Goal: Information Seeking & Learning: Check status

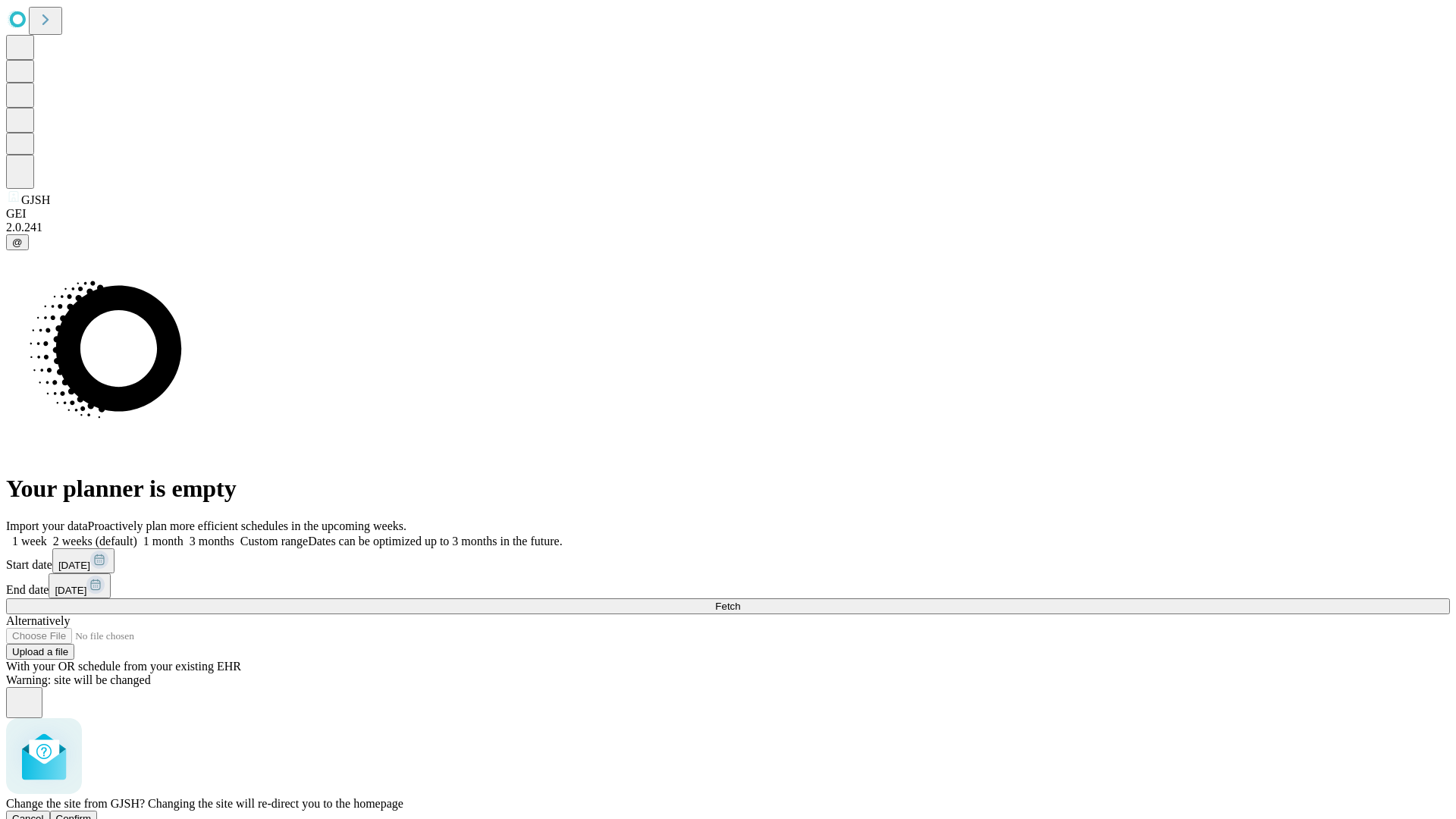
click at [91, 813] on span "Confirm" at bounding box center [73, 819] width 35 height 11
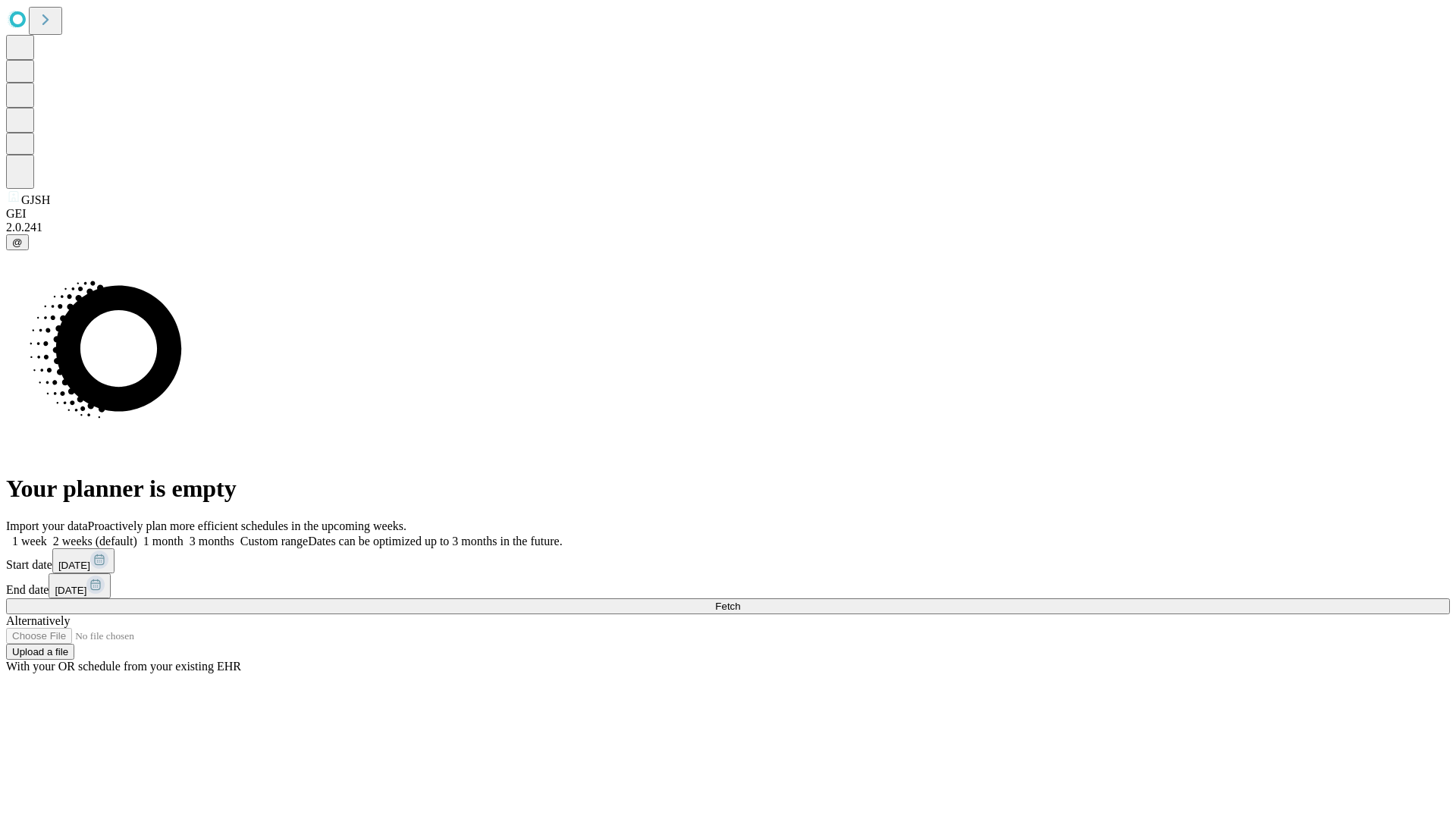
click at [184, 534] on label "1 month" at bounding box center [160, 541] width 46 height 13
click at [740, 601] on span "Fetch" at bounding box center [727, 606] width 25 height 11
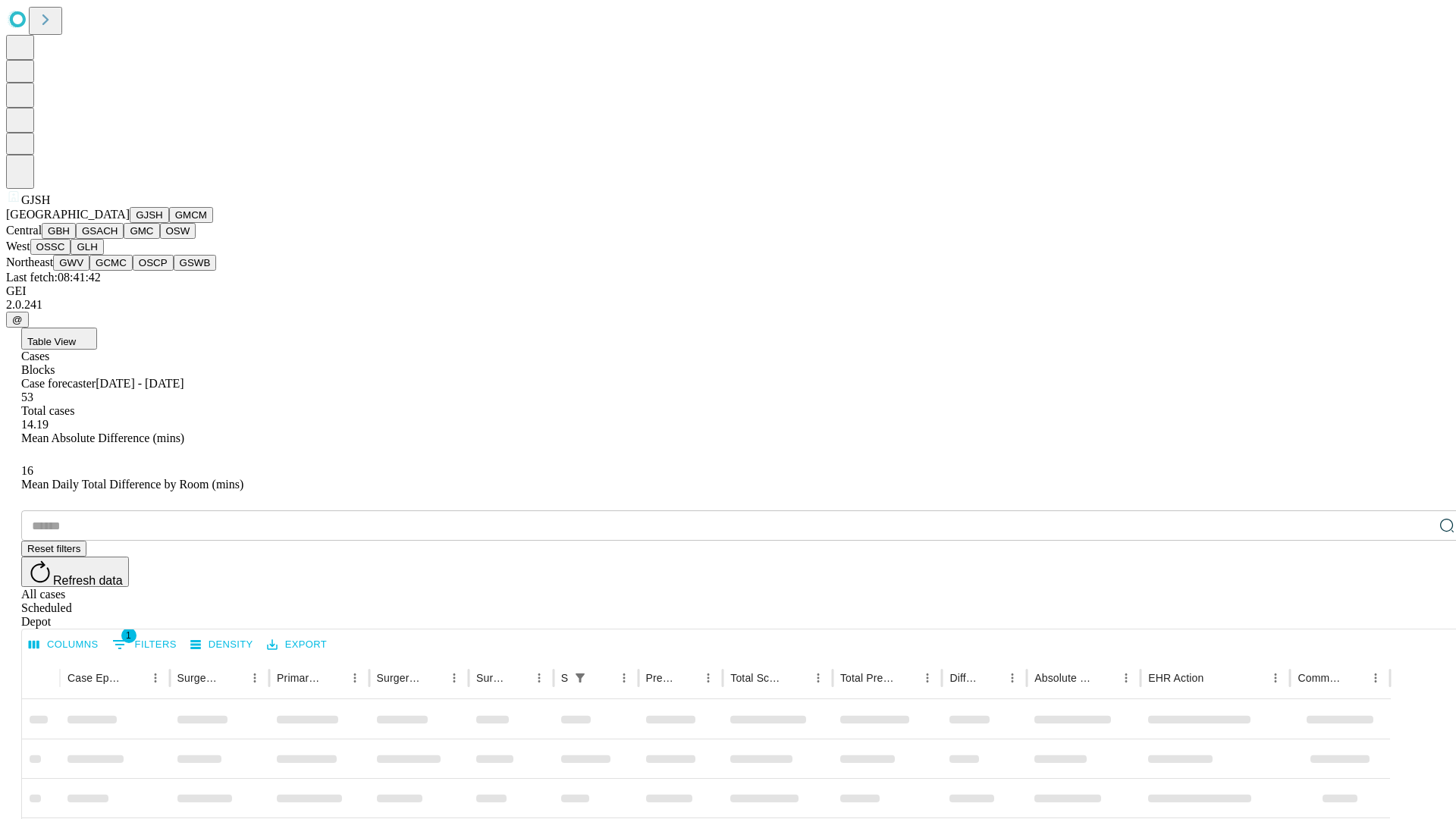
click at [169, 223] on button "GMCM" at bounding box center [191, 215] width 44 height 16
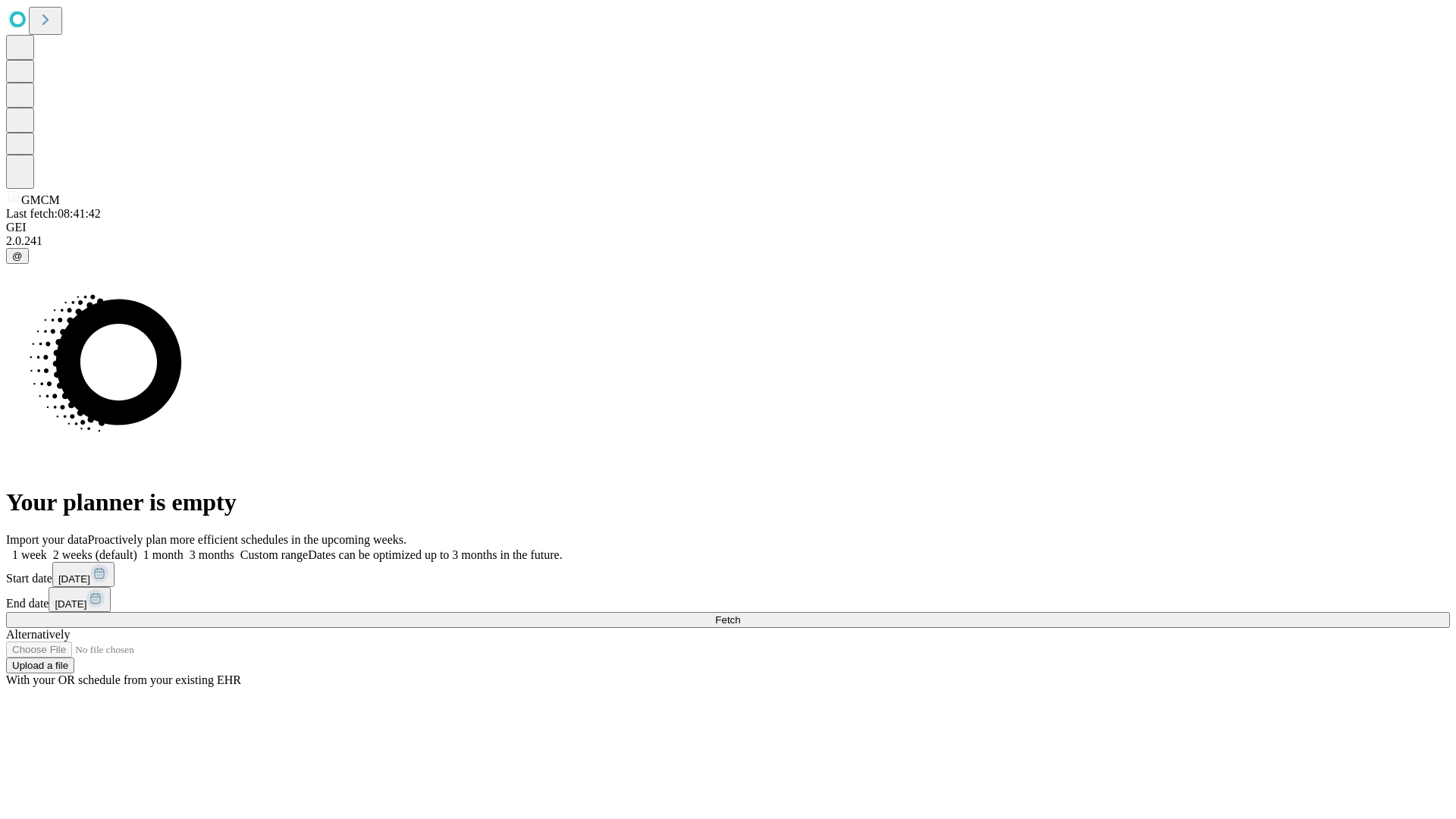
click at [184, 549] on label "1 month" at bounding box center [160, 555] width 46 height 13
click at [740, 614] on span "Fetch" at bounding box center [727, 620] width 25 height 11
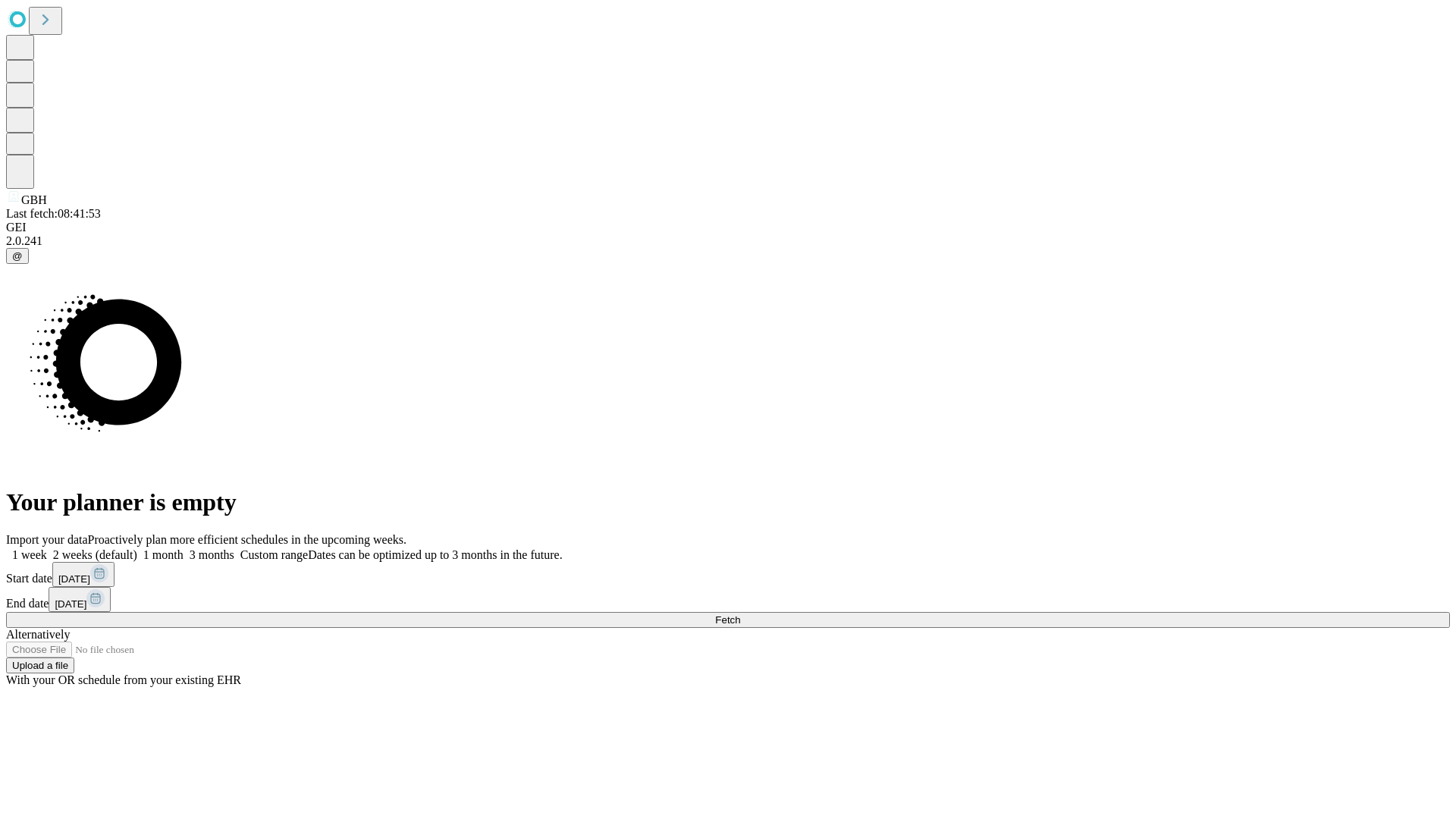
click at [184, 549] on label "1 month" at bounding box center [160, 555] width 46 height 13
click at [740, 614] on span "Fetch" at bounding box center [727, 620] width 25 height 11
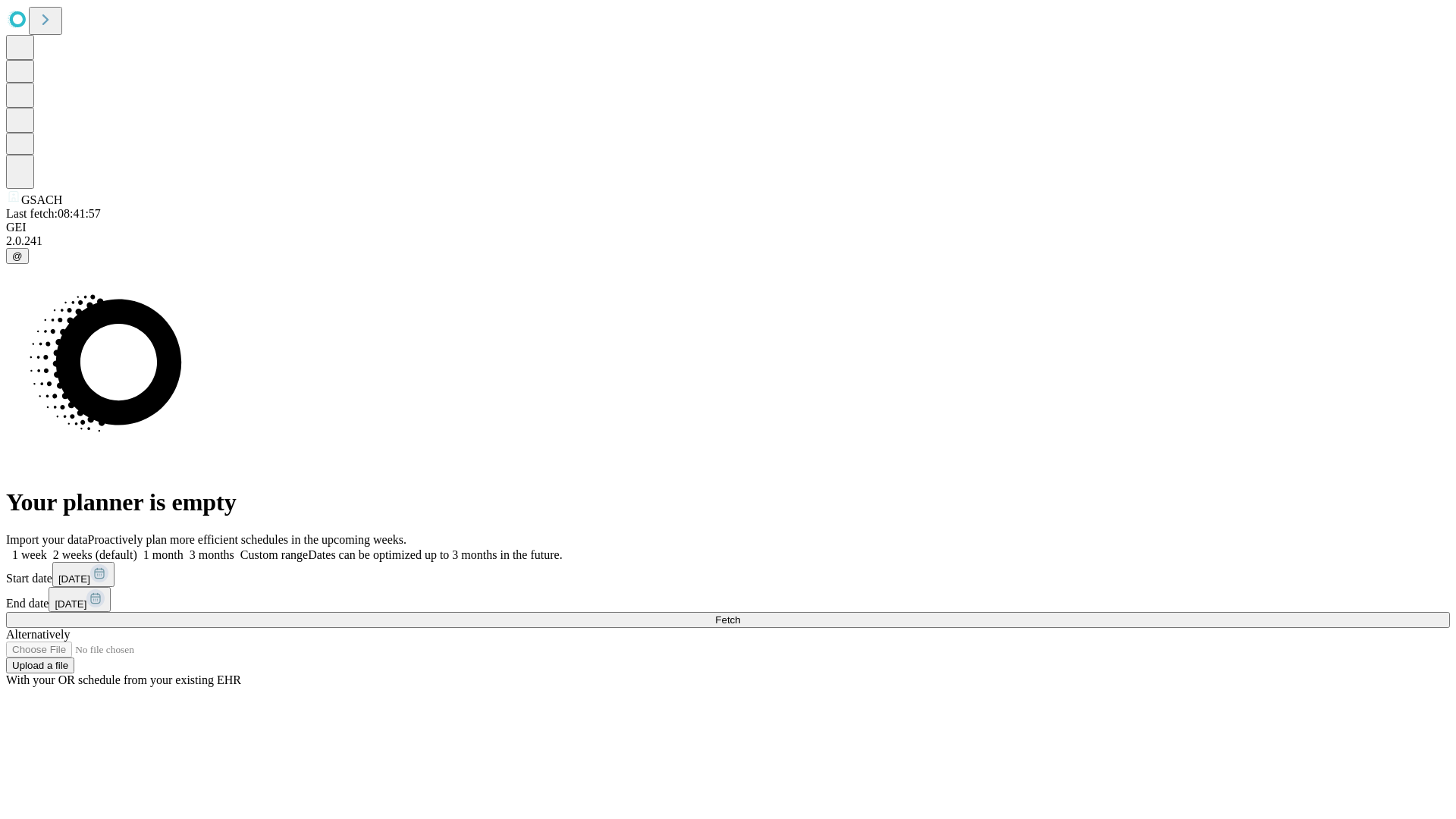
click at [184, 549] on label "1 month" at bounding box center [160, 555] width 46 height 13
click at [740, 614] on span "Fetch" at bounding box center [727, 620] width 25 height 11
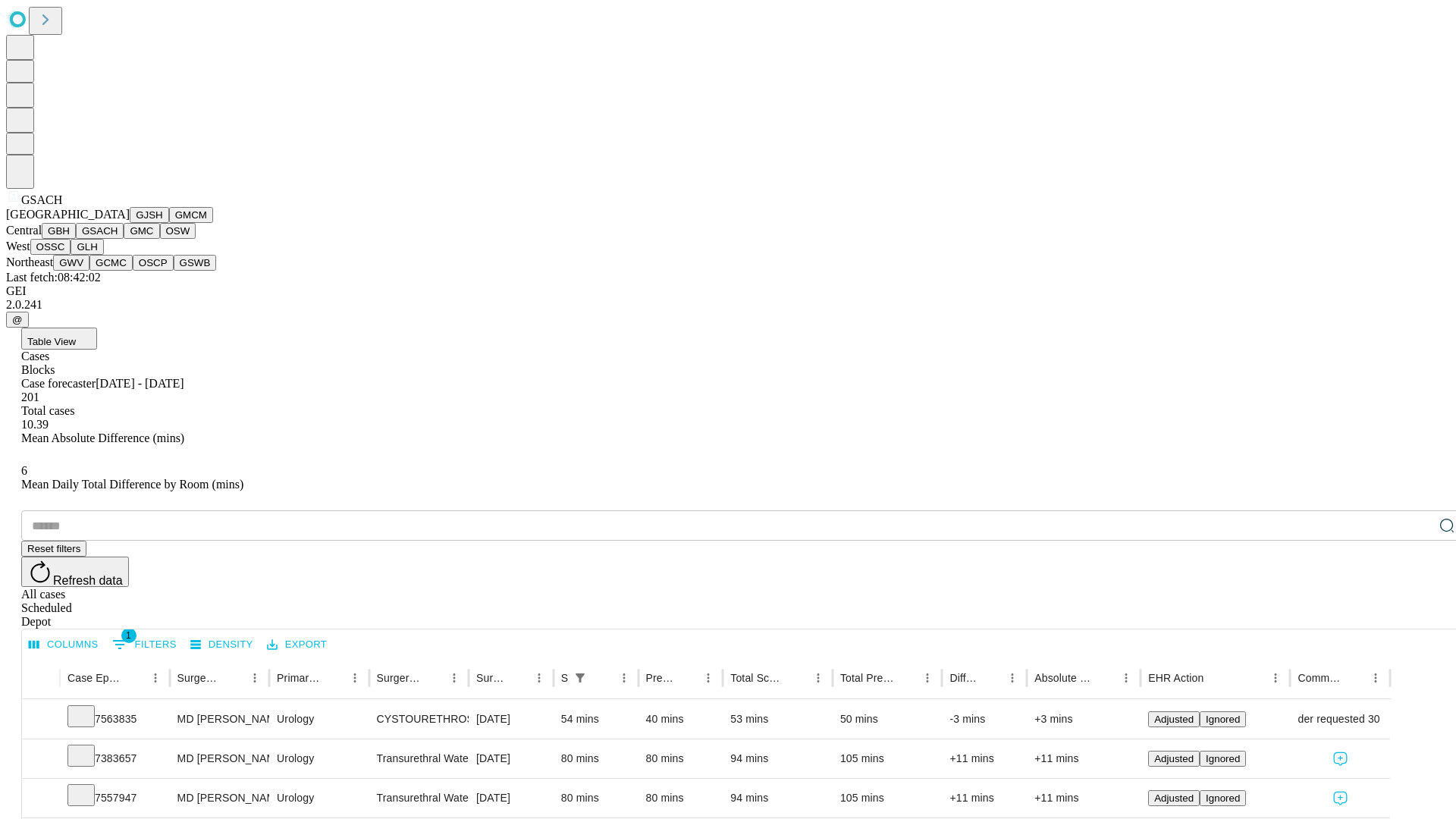
click at [124, 239] on button "GMC" at bounding box center [141, 231] width 35 height 16
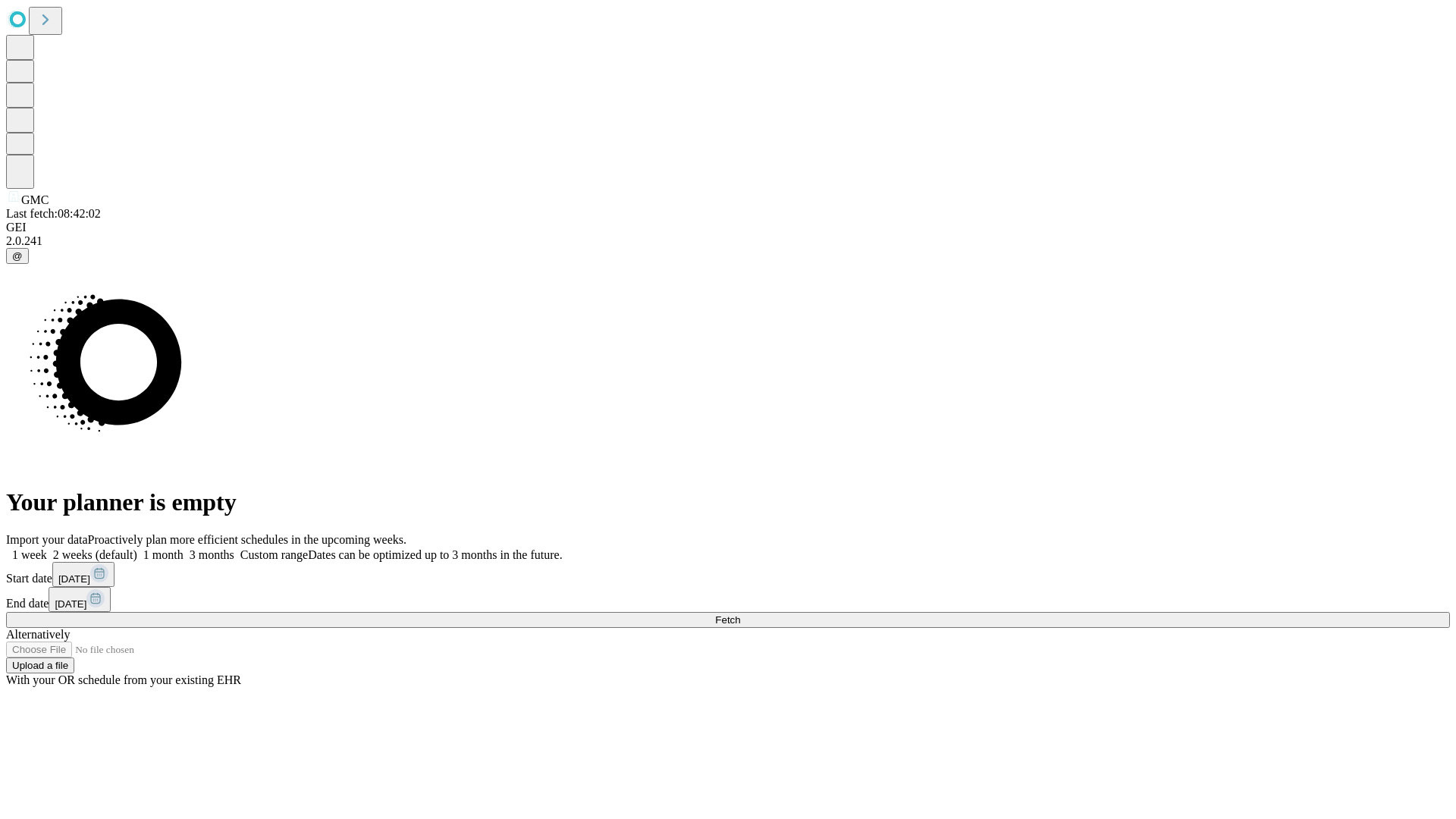
click at [184, 549] on label "1 month" at bounding box center [160, 555] width 46 height 13
click at [740, 614] on span "Fetch" at bounding box center [727, 620] width 25 height 11
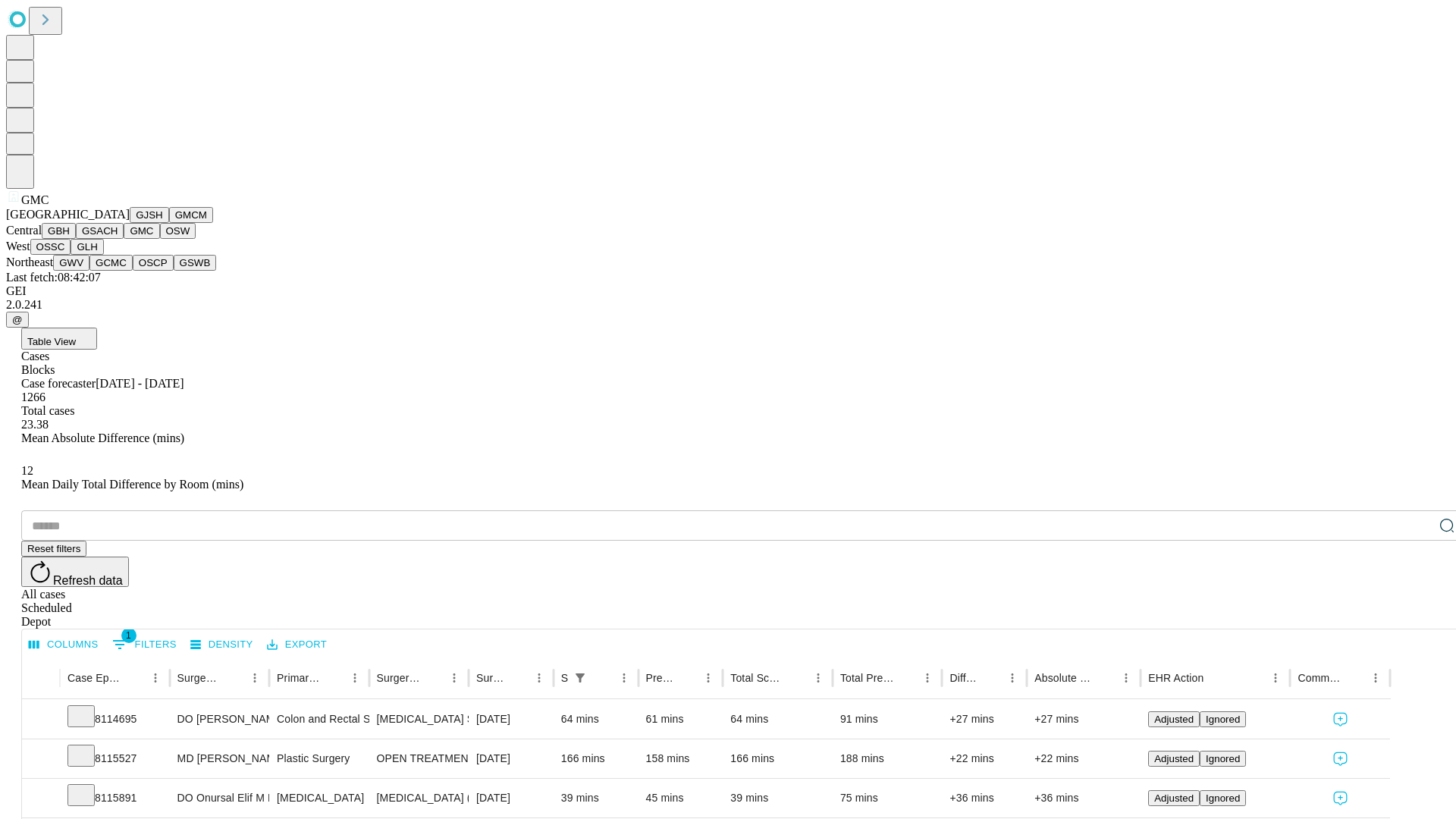
click at [160, 239] on button "OSW" at bounding box center [178, 231] width 36 height 16
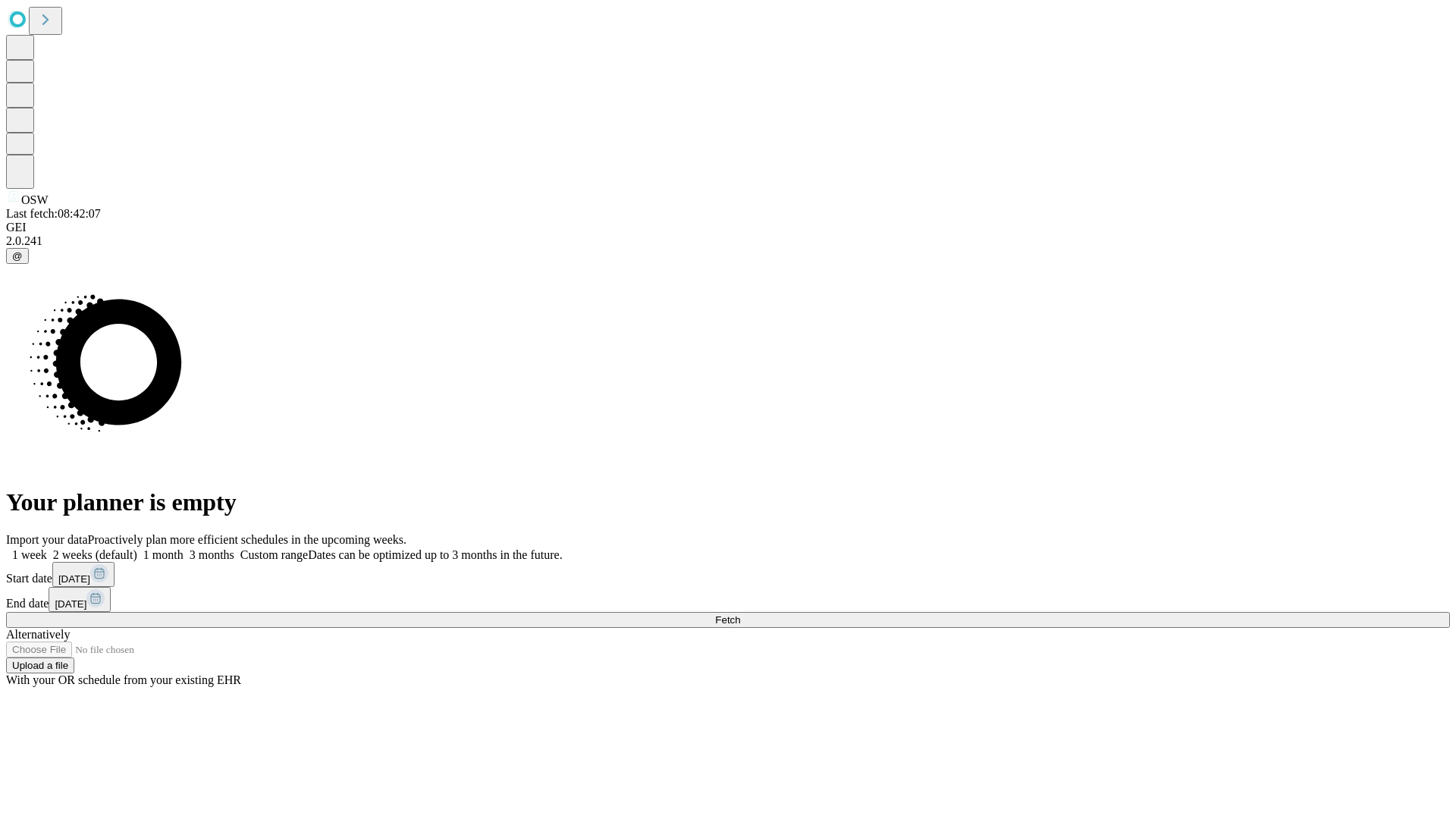
click at [184, 549] on label "1 month" at bounding box center [160, 555] width 46 height 13
click at [740, 614] on span "Fetch" at bounding box center [727, 620] width 25 height 11
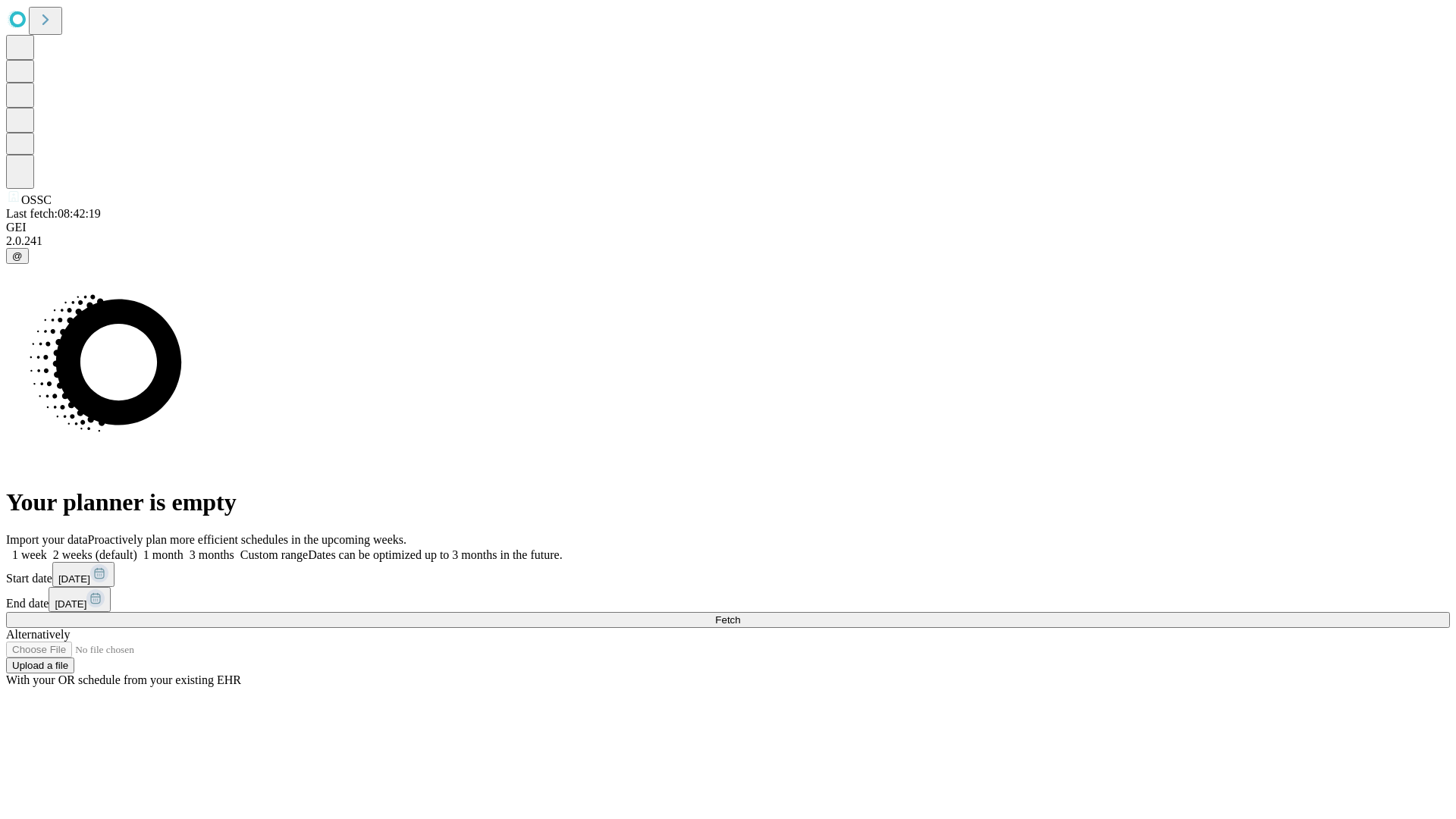
click at [184, 549] on label "1 month" at bounding box center [160, 555] width 46 height 13
click at [740, 614] on span "Fetch" at bounding box center [727, 620] width 25 height 11
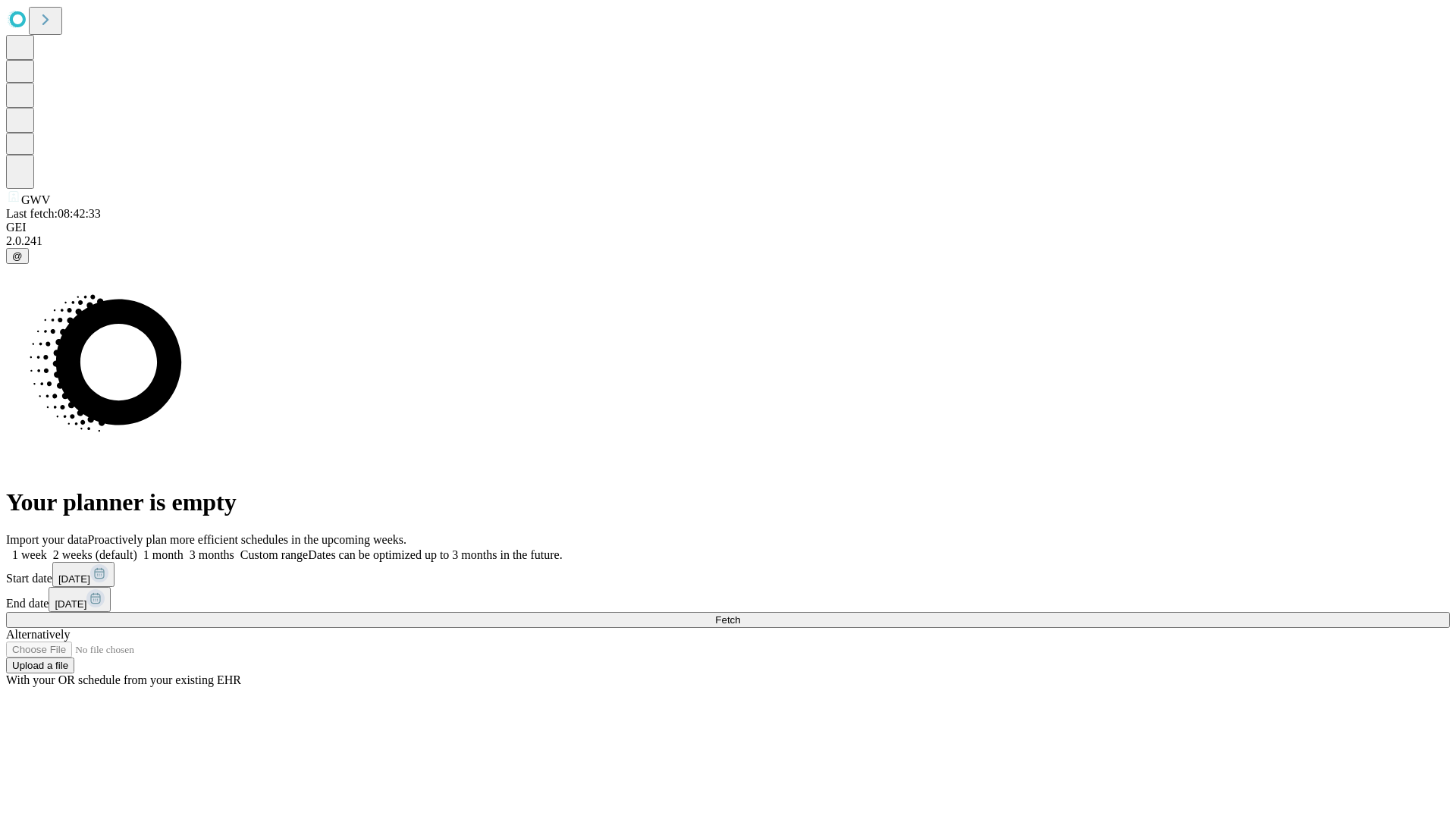
click at [184, 549] on label "1 month" at bounding box center [160, 555] width 46 height 13
click at [740, 614] on span "Fetch" at bounding box center [727, 620] width 25 height 11
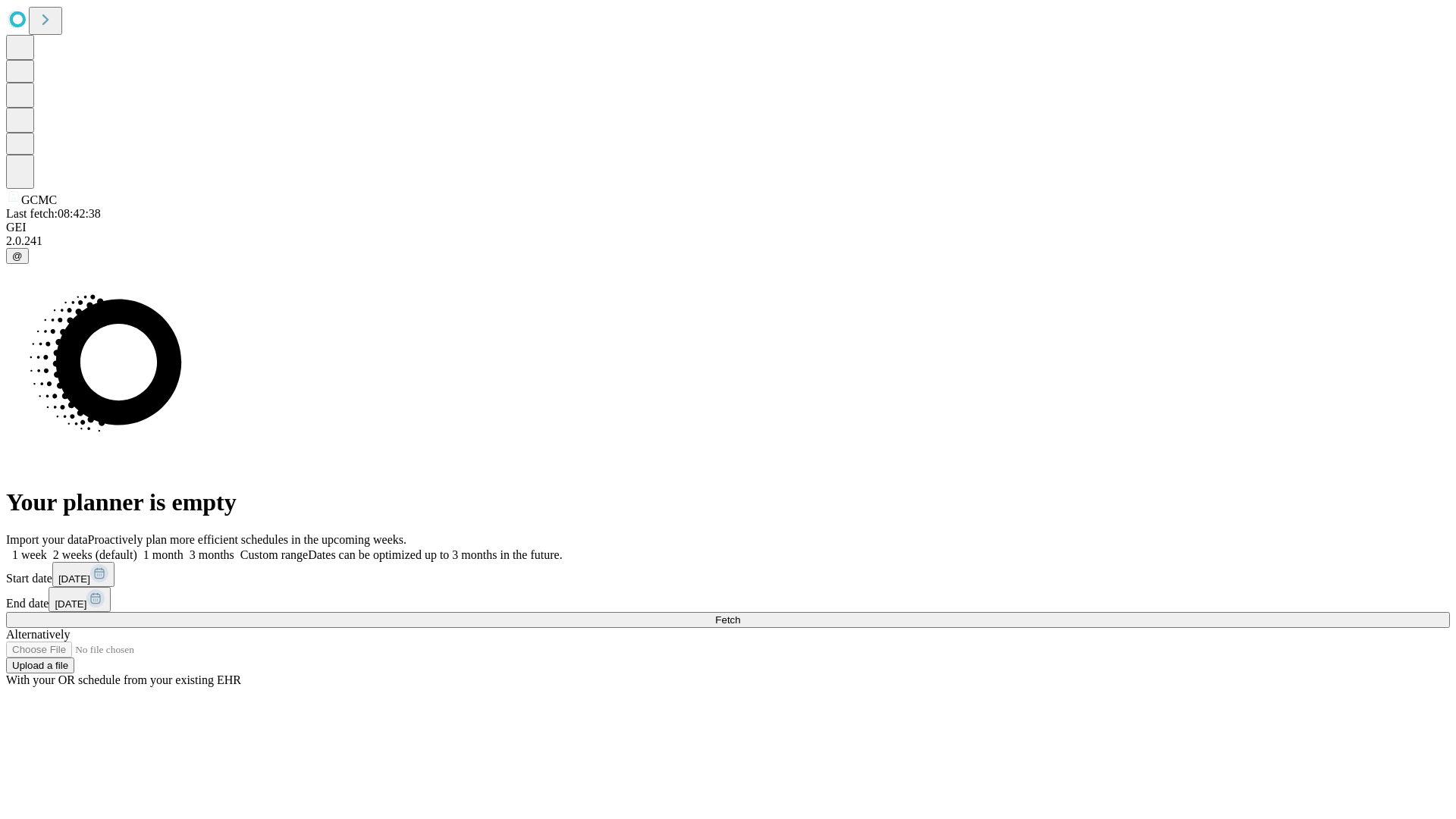
click at [740, 614] on span "Fetch" at bounding box center [727, 620] width 25 height 11
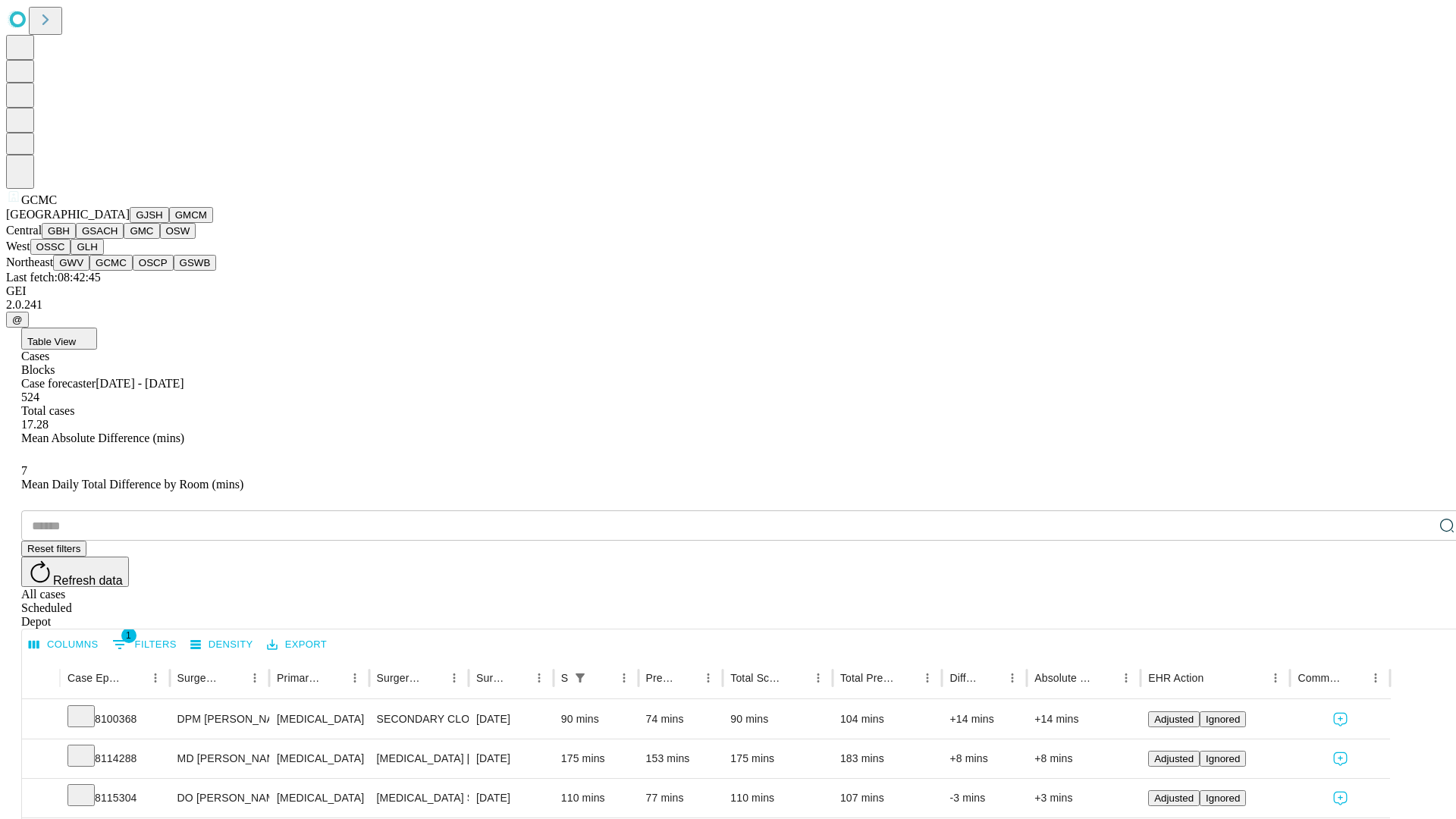
click at [132, 271] on button "OSCP" at bounding box center [153, 262] width 41 height 16
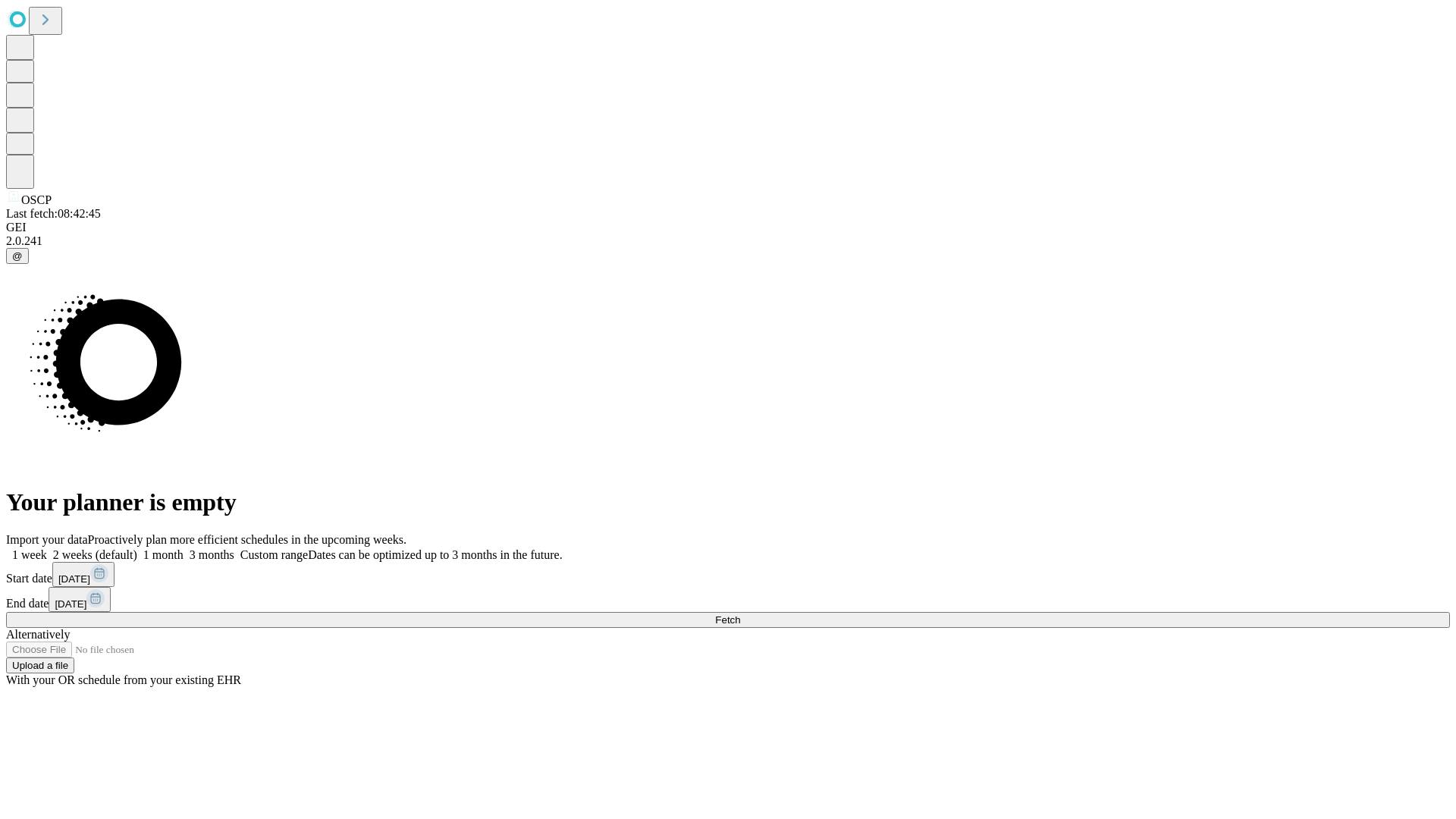
click at [184, 549] on label "1 month" at bounding box center [160, 555] width 46 height 13
click at [740, 614] on span "Fetch" at bounding box center [727, 620] width 25 height 11
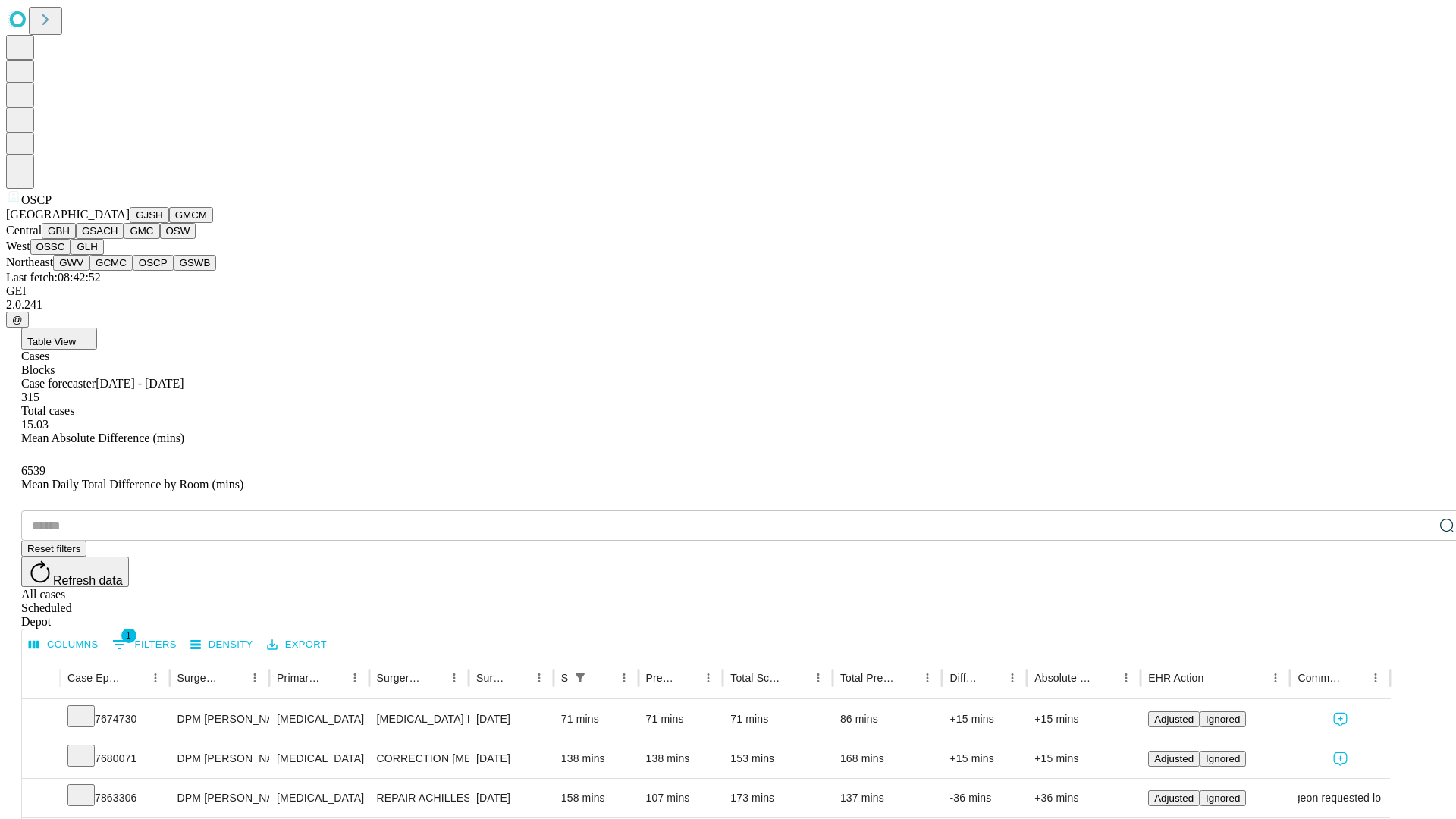
click at [173, 271] on button "GSWB" at bounding box center [195, 262] width 43 height 16
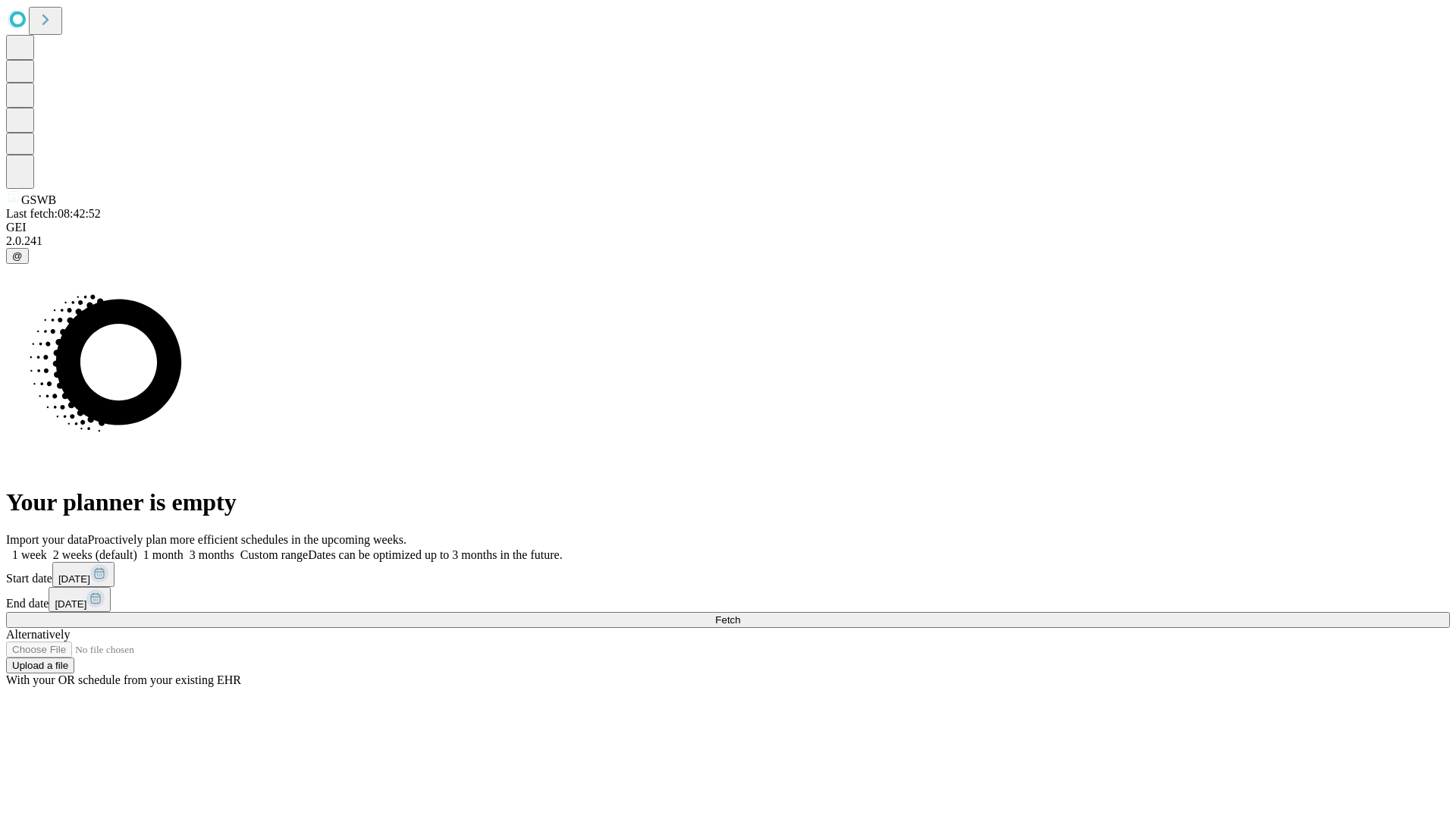
click at [184, 549] on label "1 month" at bounding box center [160, 555] width 46 height 13
click at [740, 614] on span "Fetch" at bounding box center [727, 620] width 25 height 11
